Goal: Information Seeking & Learning: Find specific fact

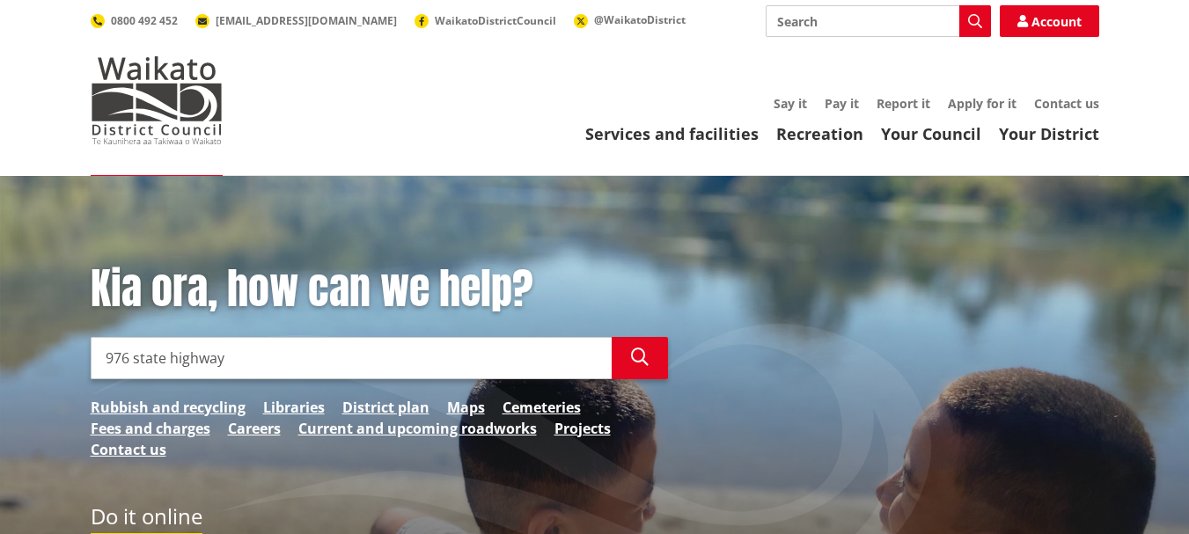
type input "976 state highway"
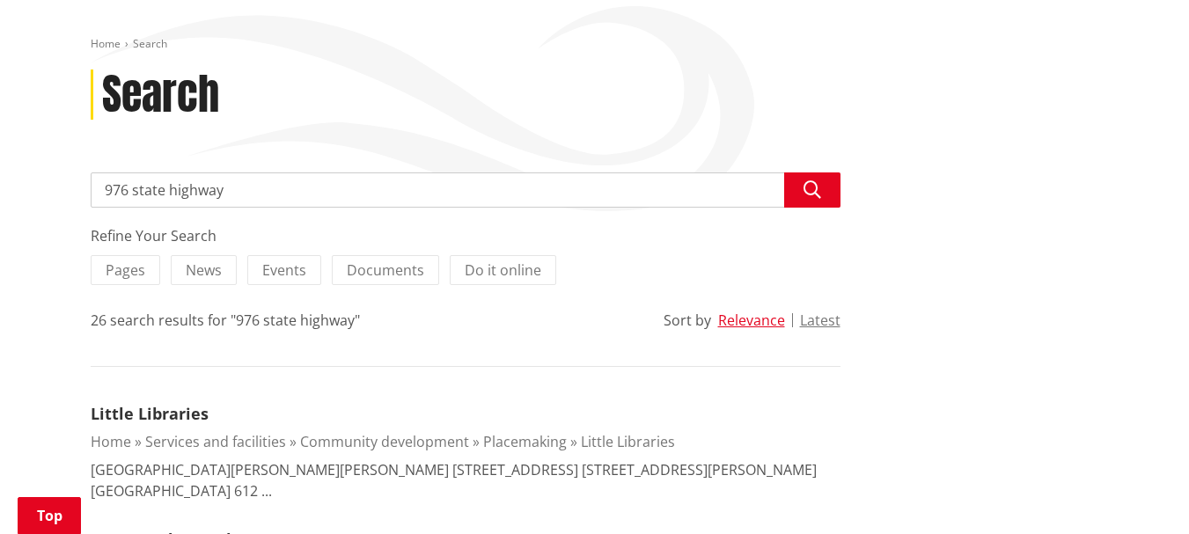
scroll to position [176, 0]
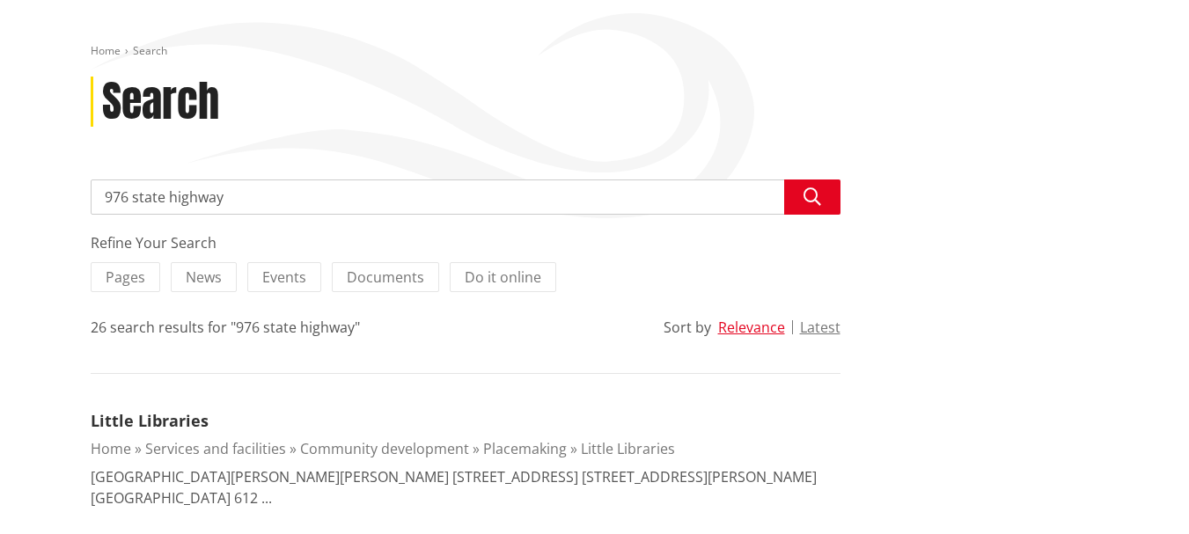
click at [290, 193] on input "976 state highway" at bounding box center [466, 197] width 750 height 35
type input "976 state highway 26 [GEOGRAPHIC_DATA]"
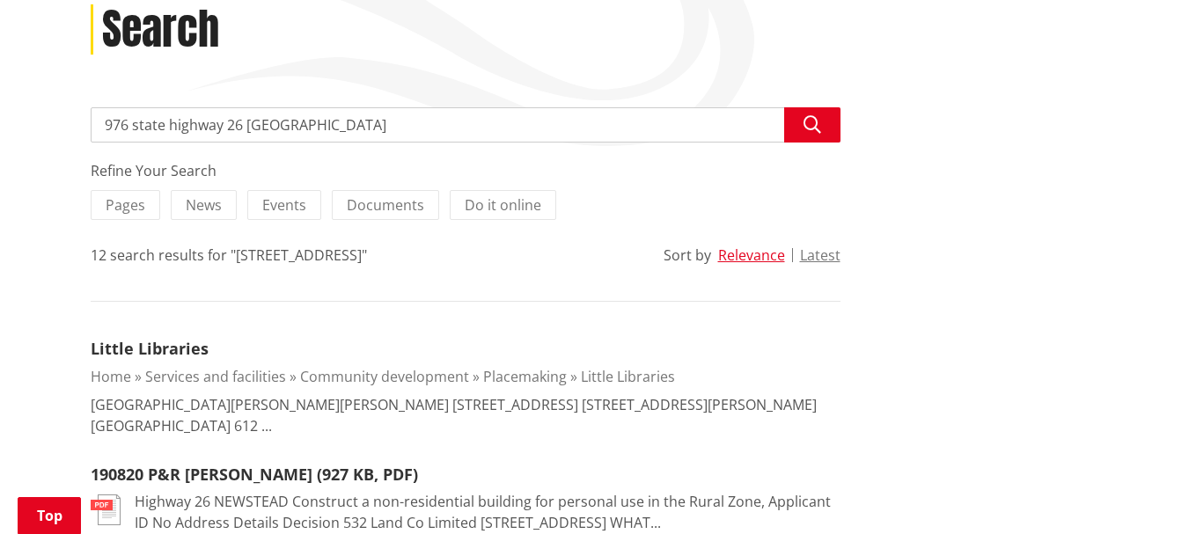
scroll to position [245, 0]
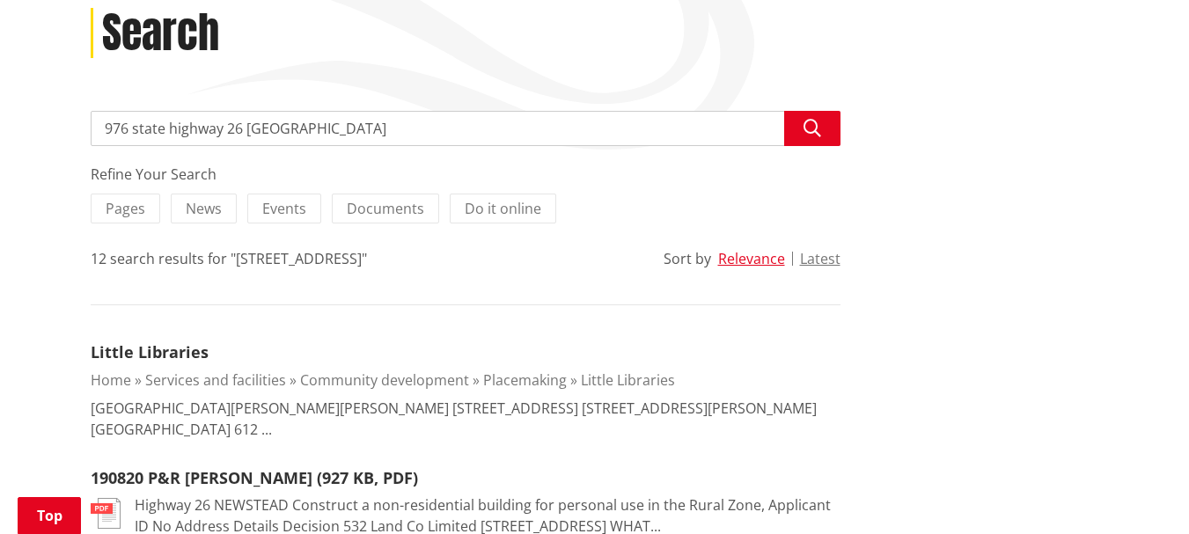
click at [232, 379] on link "Services and facilities" at bounding box center [215, 380] width 141 height 19
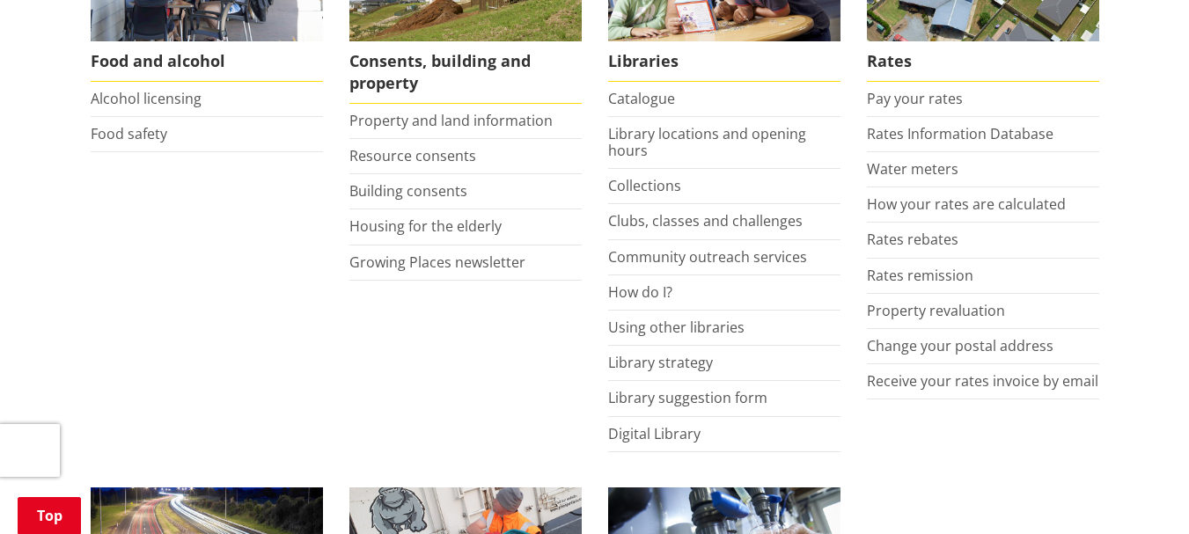
scroll to position [880, 0]
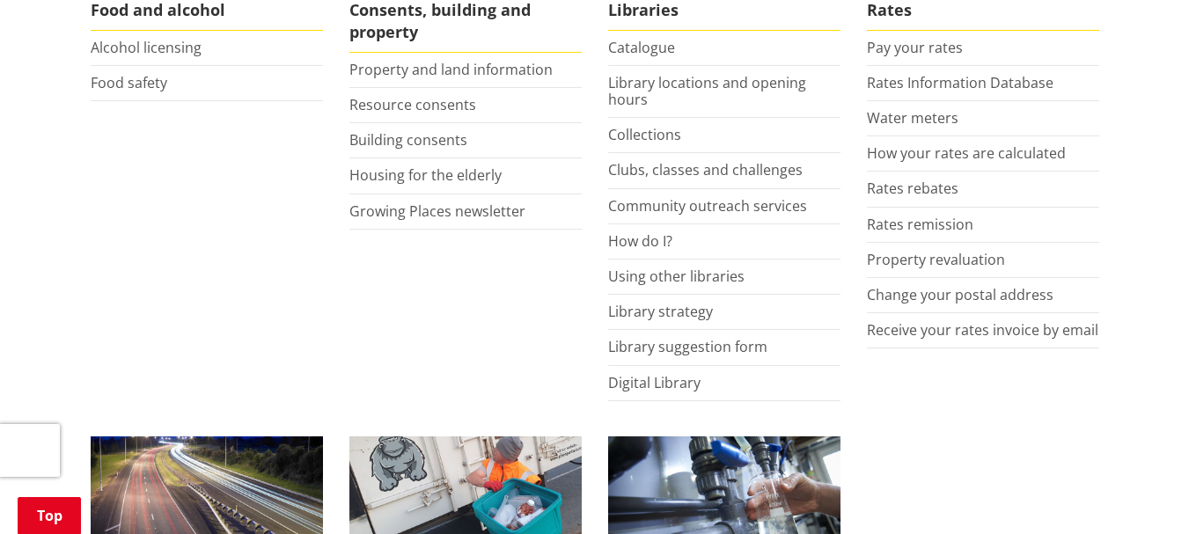
click at [224, 299] on li "Food and alcohol Alcohol licensing Food safety" at bounding box center [206, 130] width 259 height 542
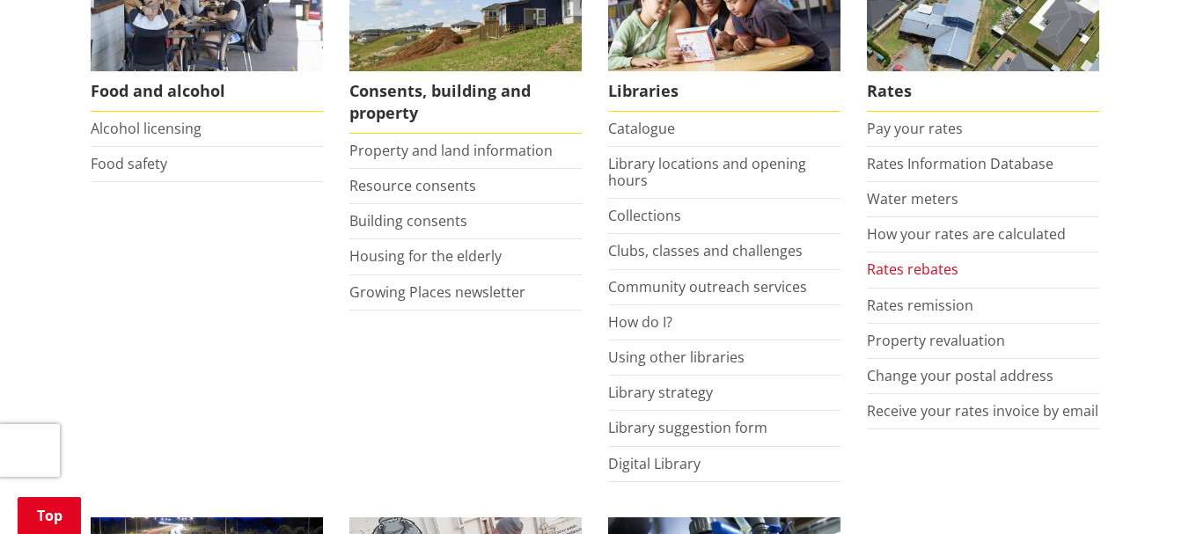
scroll to position [704, 0]
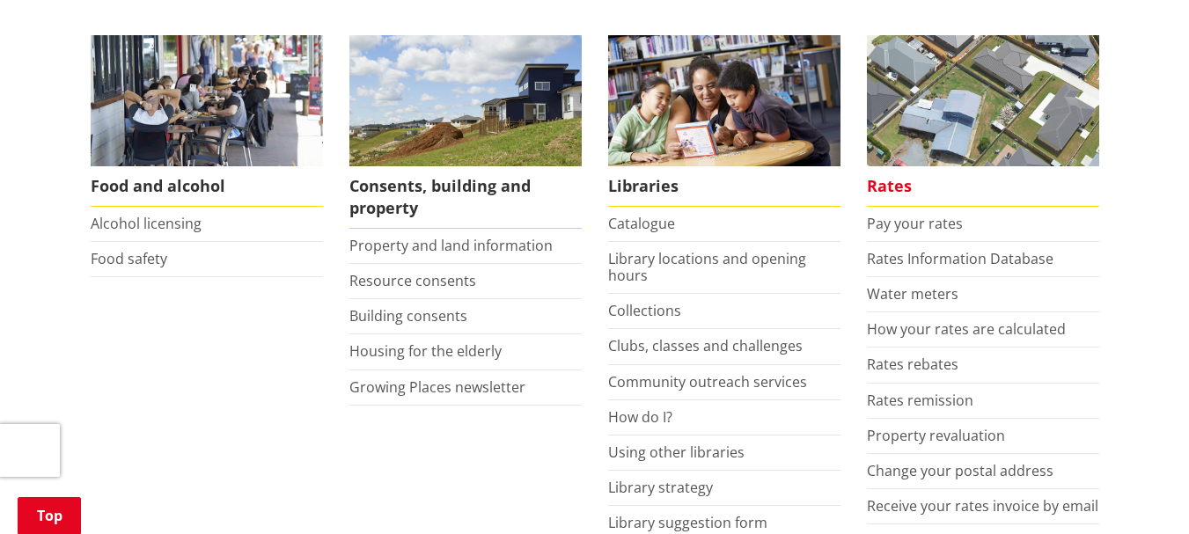
click at [893, 187] on span "Rates" at bounding box center [983, 186] width 232 height 40
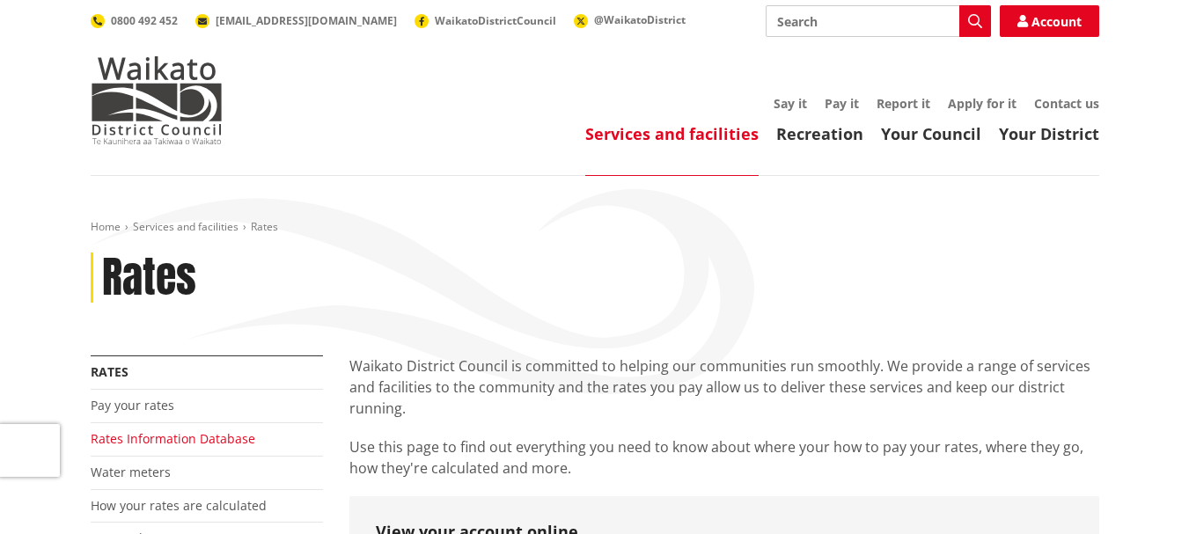
click at [208, 438] on link "Rates Information Database" at bounding box center [173, 438] width 165 height 17
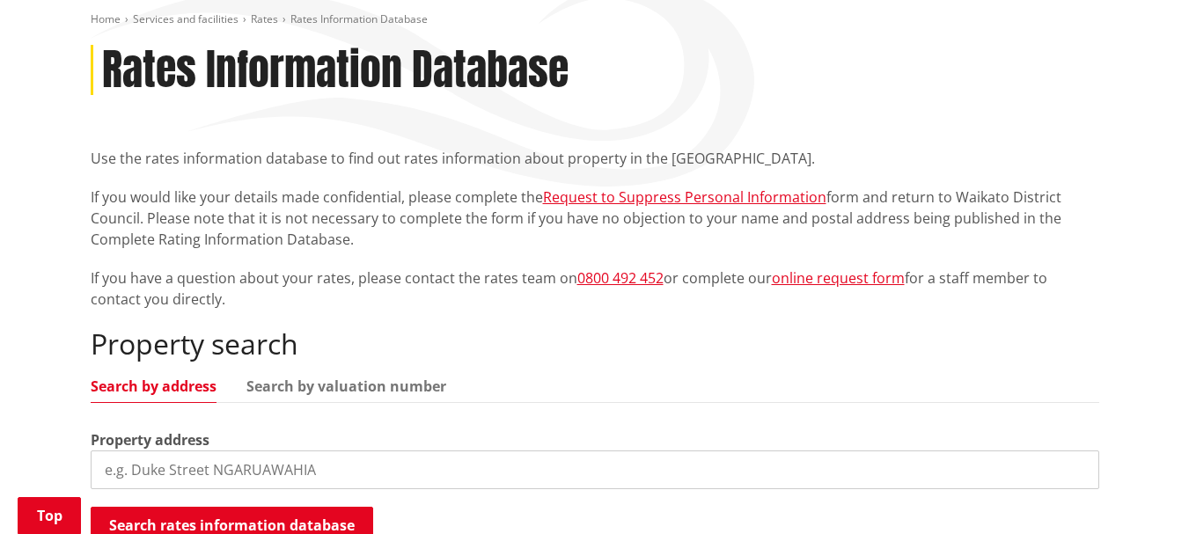
scroll to position [264, 0]
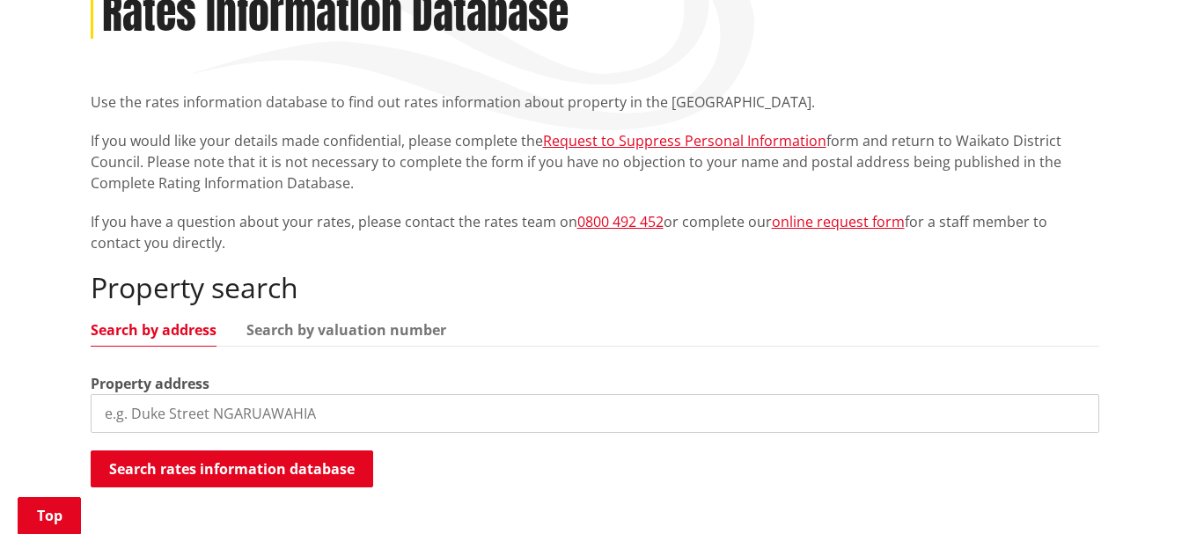
click at [196, 417] on input "search" at bounding box center [595, 413] width 1009 height 39
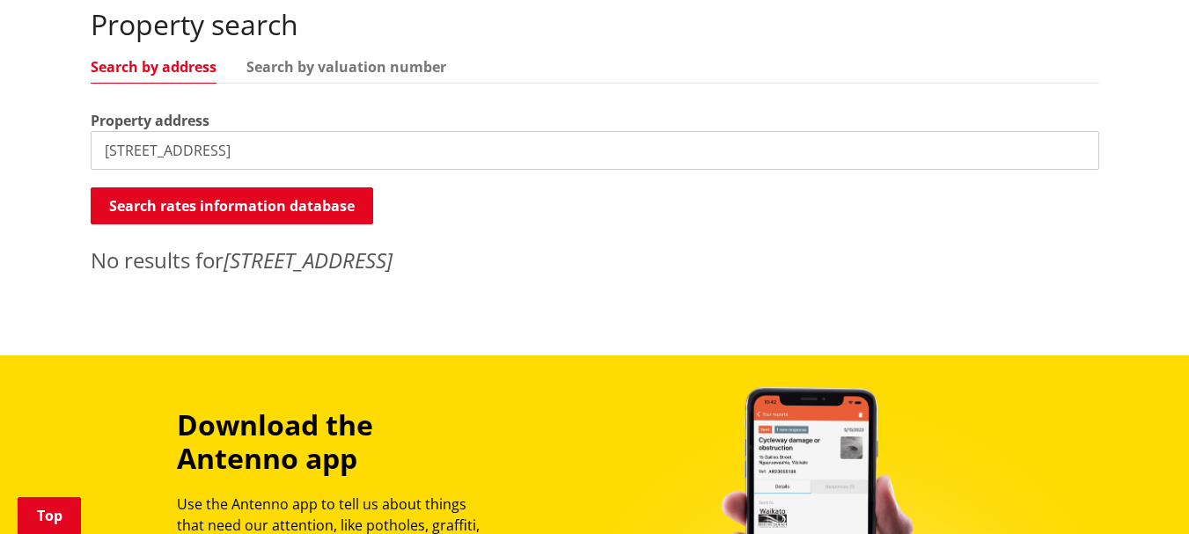
scroll to position [528, 0]
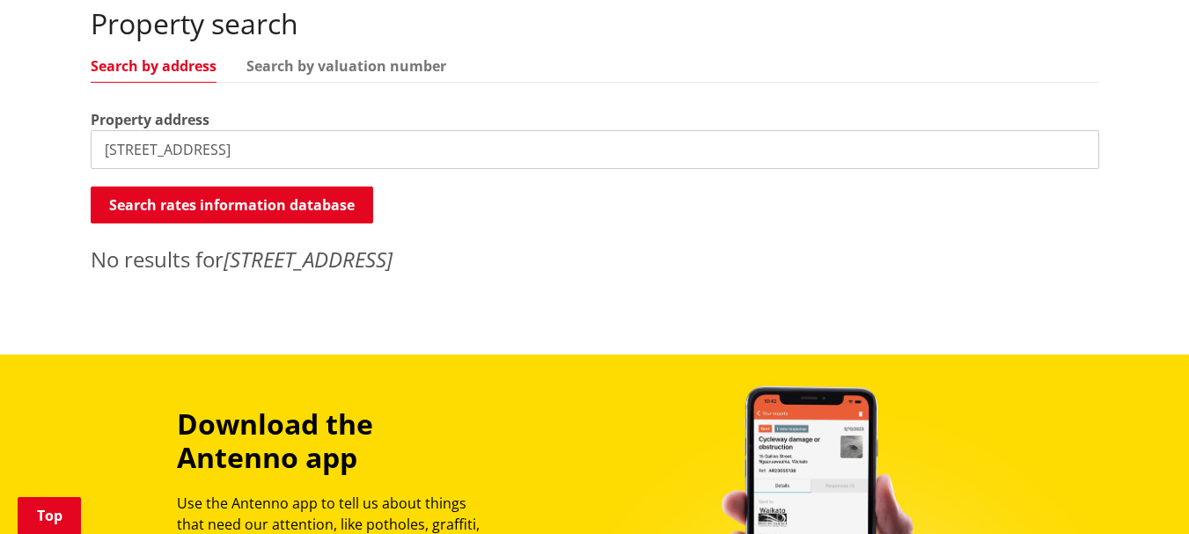
click at [314, 150] on input "976 Sate Highway 26 Tauwhare" at bounding box center [595, 149] width 1009 height 39
click at [137, 150] on input "976 Sate Highway 26 Tauwhare" at bounding box center [595, 149] width 1009 height 39
type input "976 State Highway 26 Tauwhare"
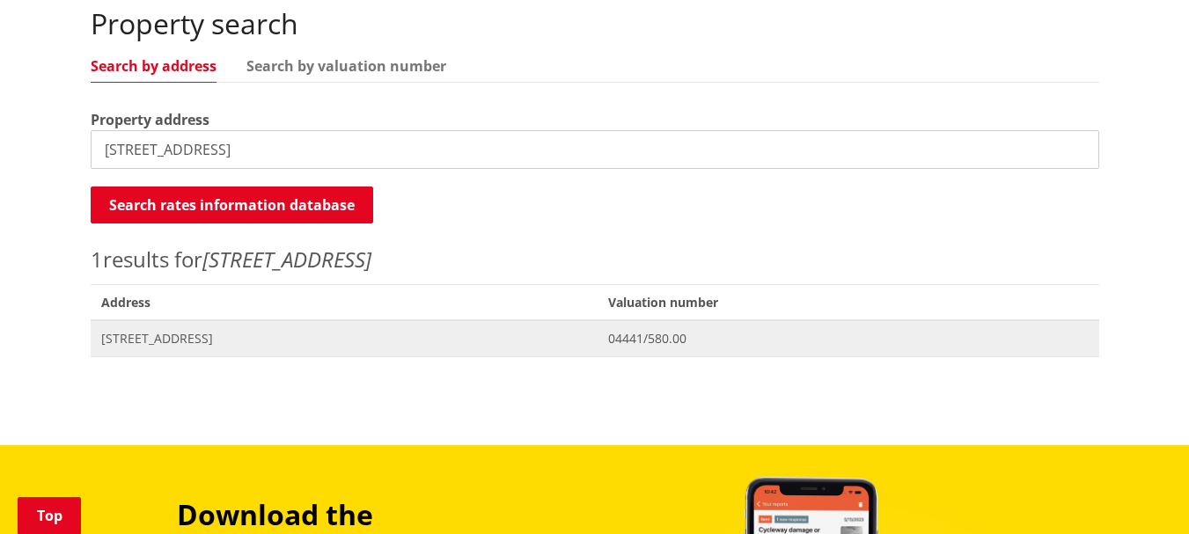
click at [741, 345] on span "04441/580.00" at bounding box center [848, 339] width 480 height 18
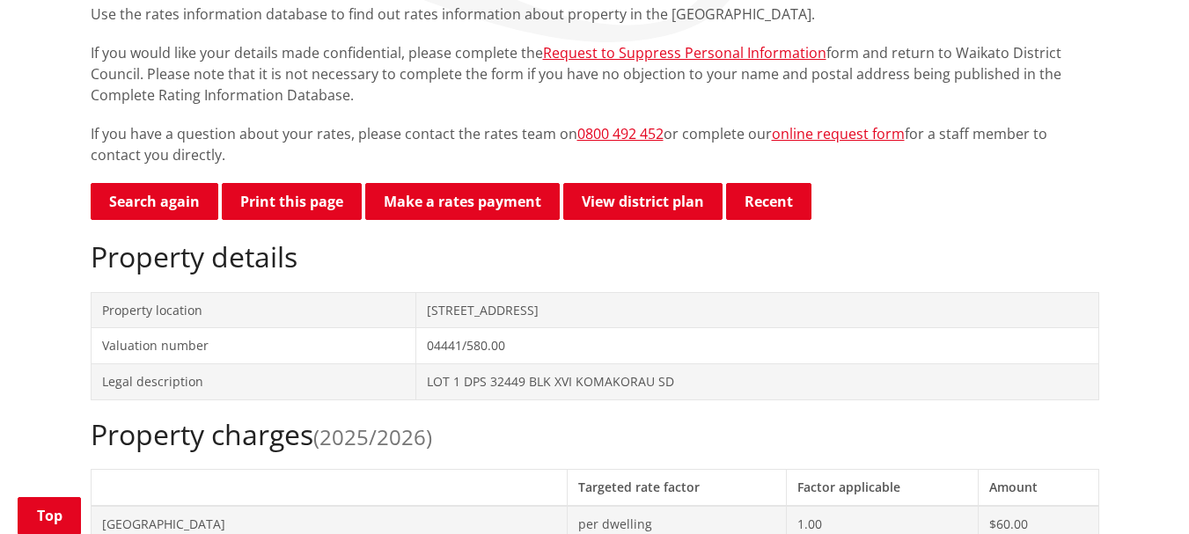
scroll to position [264, 0]
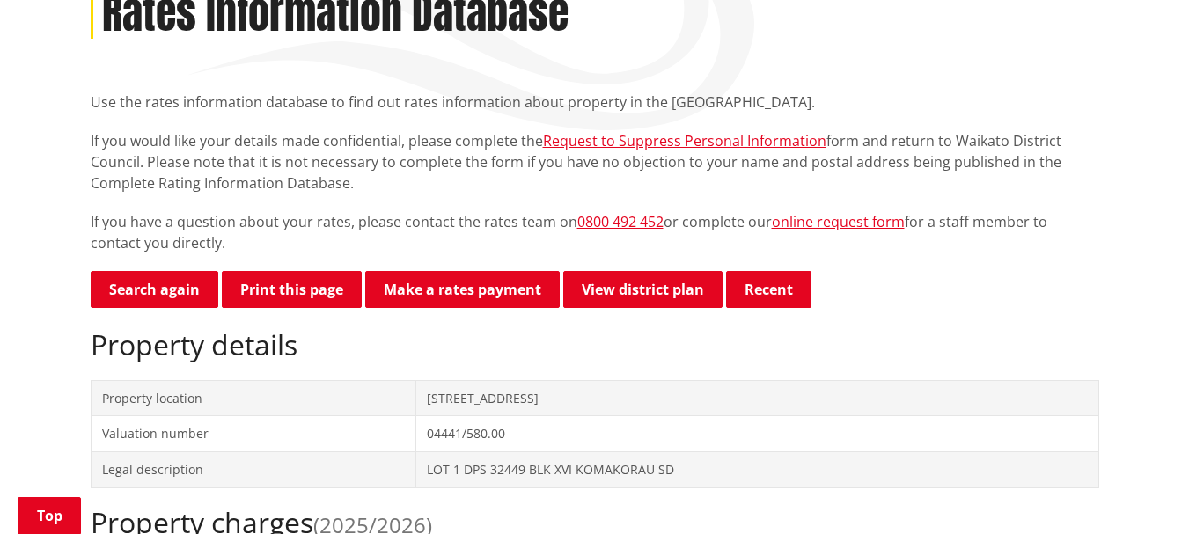
drag, startPoint x: 307, startPoint y: 300, endPoint x: 959, endPoint y: 472, distance: 673.6
click at [307, 300] on button "Print this page" at bounding box center [292, 289] width 140 height 37
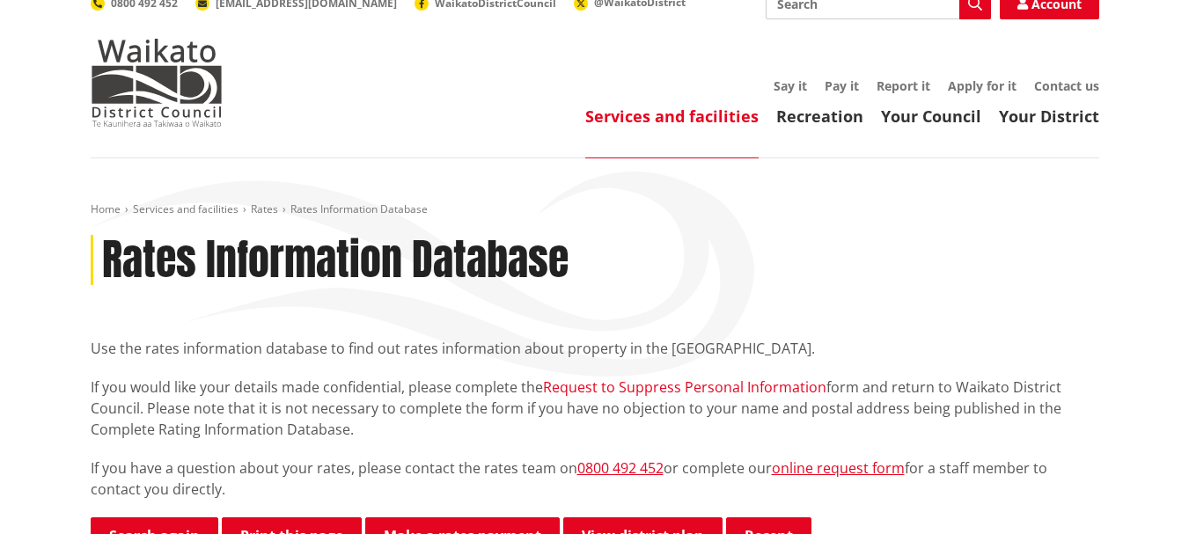
scroll to position [0, 0]
